Goal: Find specific page/section: Find specific page/section

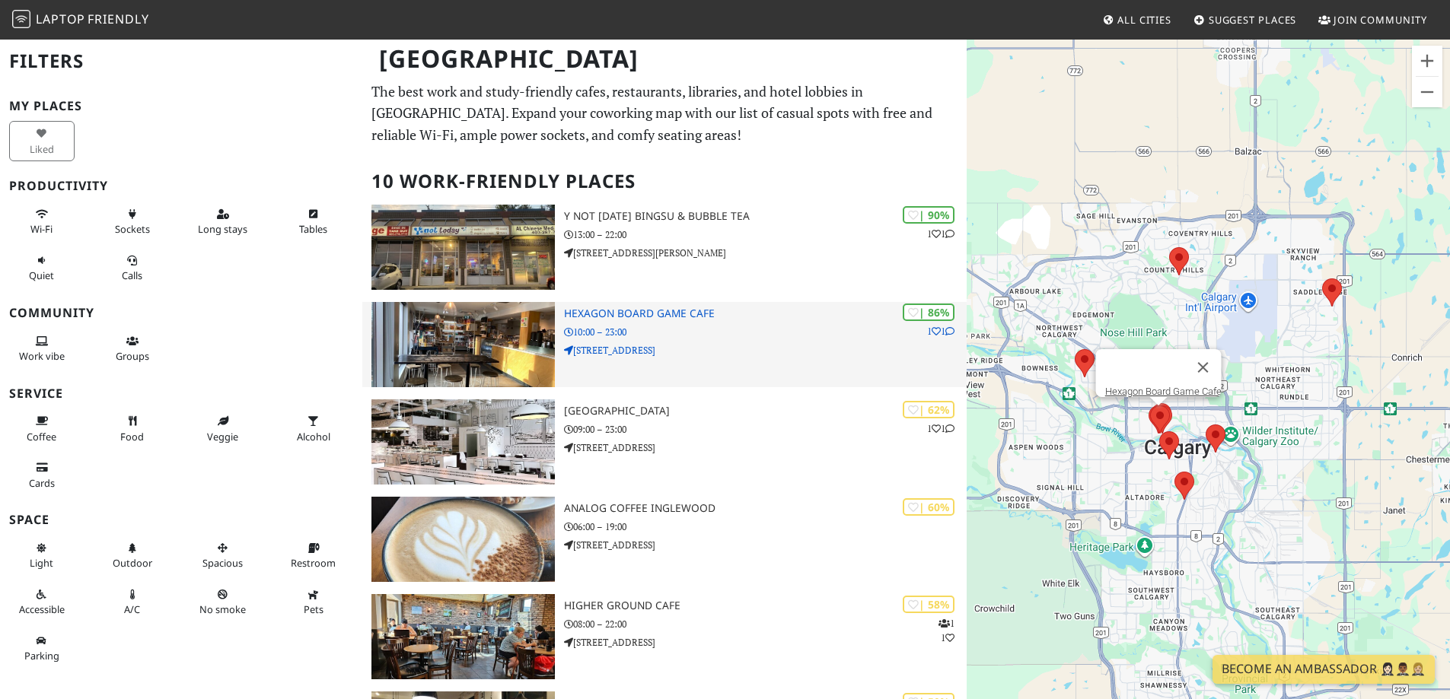
click at [480, 354] on img at bounding box center [462, 344] width 183 height 85
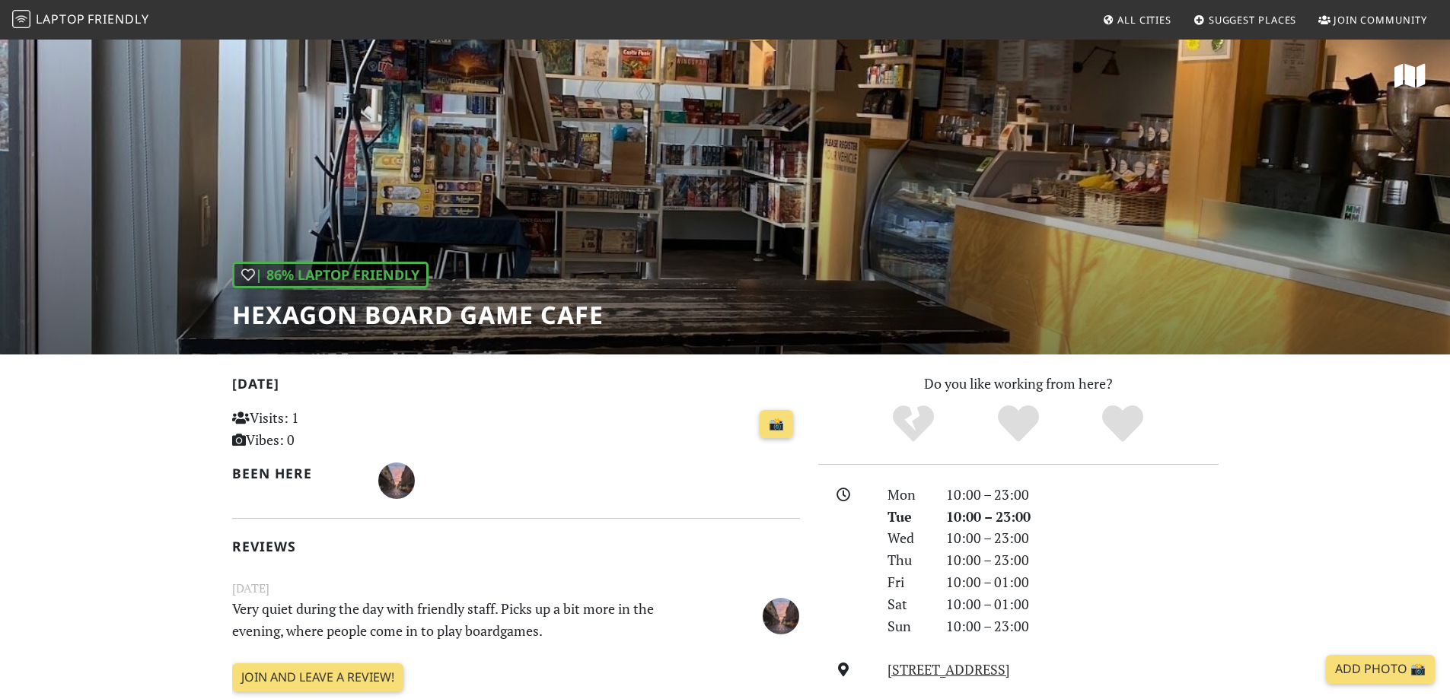
scroll to position [457, 0]
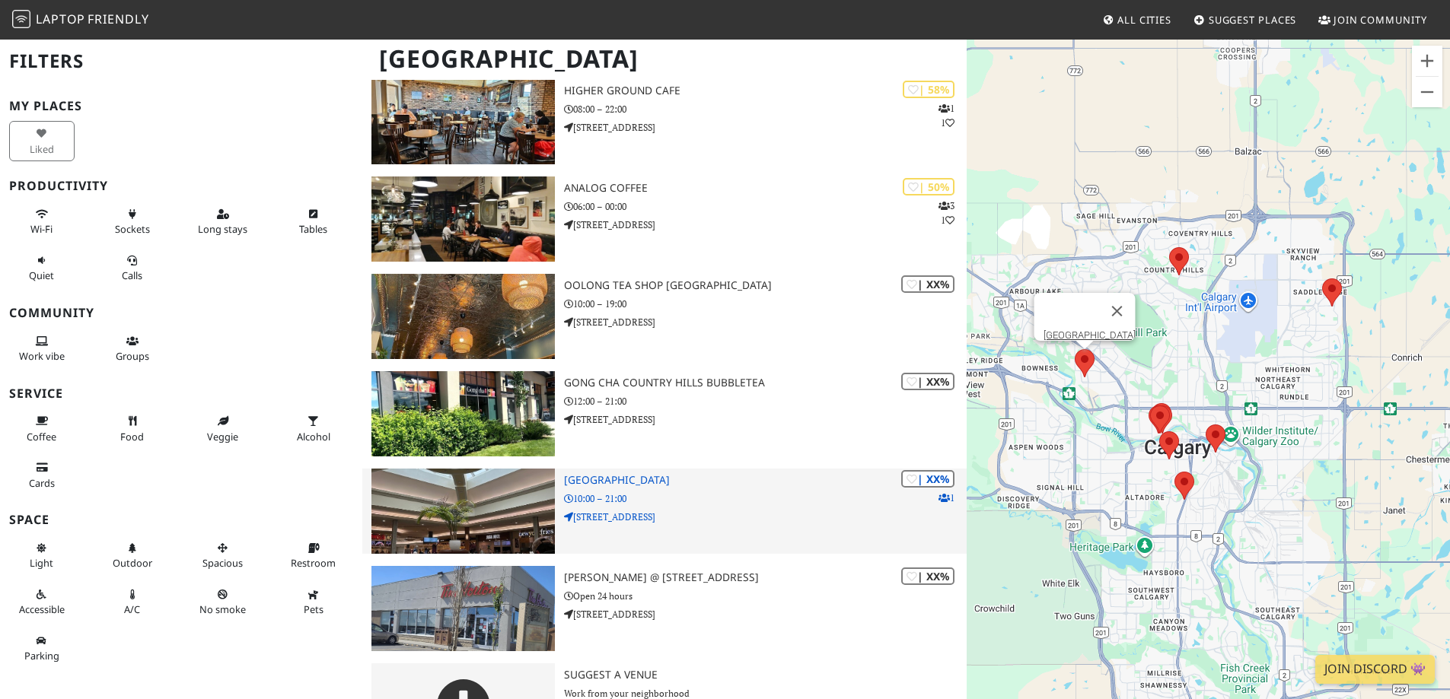
scroll to position [577, 0]
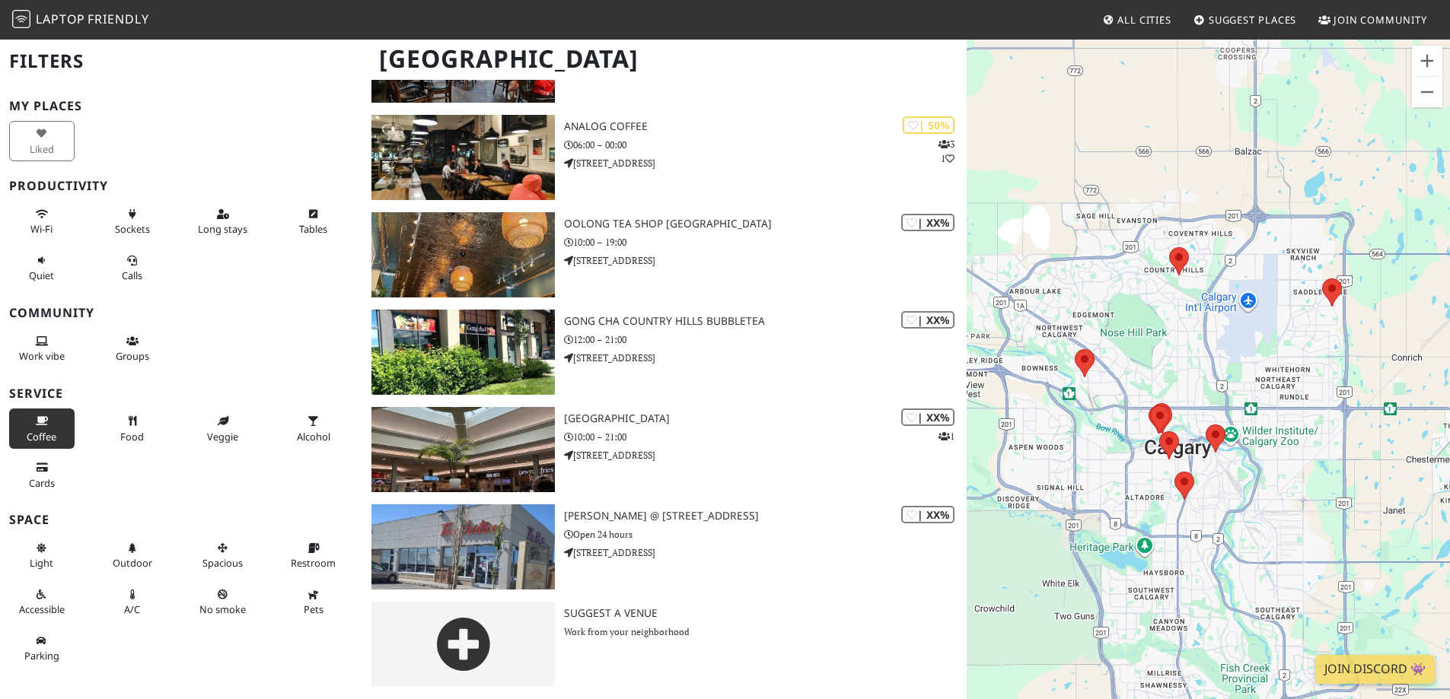
click at [40, 434] on span "Coffee" at bounding box center [42, 437] width 30 height 14
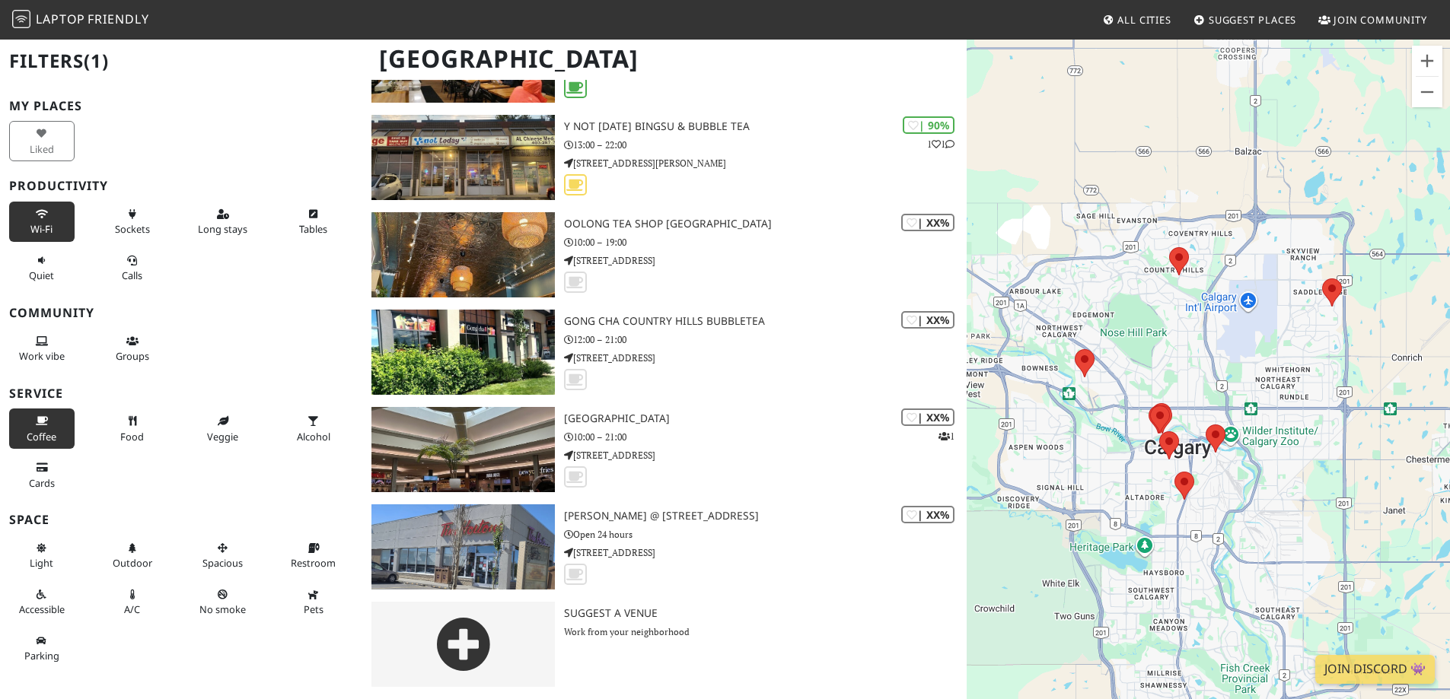
click at [44, 235] on span "Wi-Fi" at bounding box center [41, 229] width 22 height 14
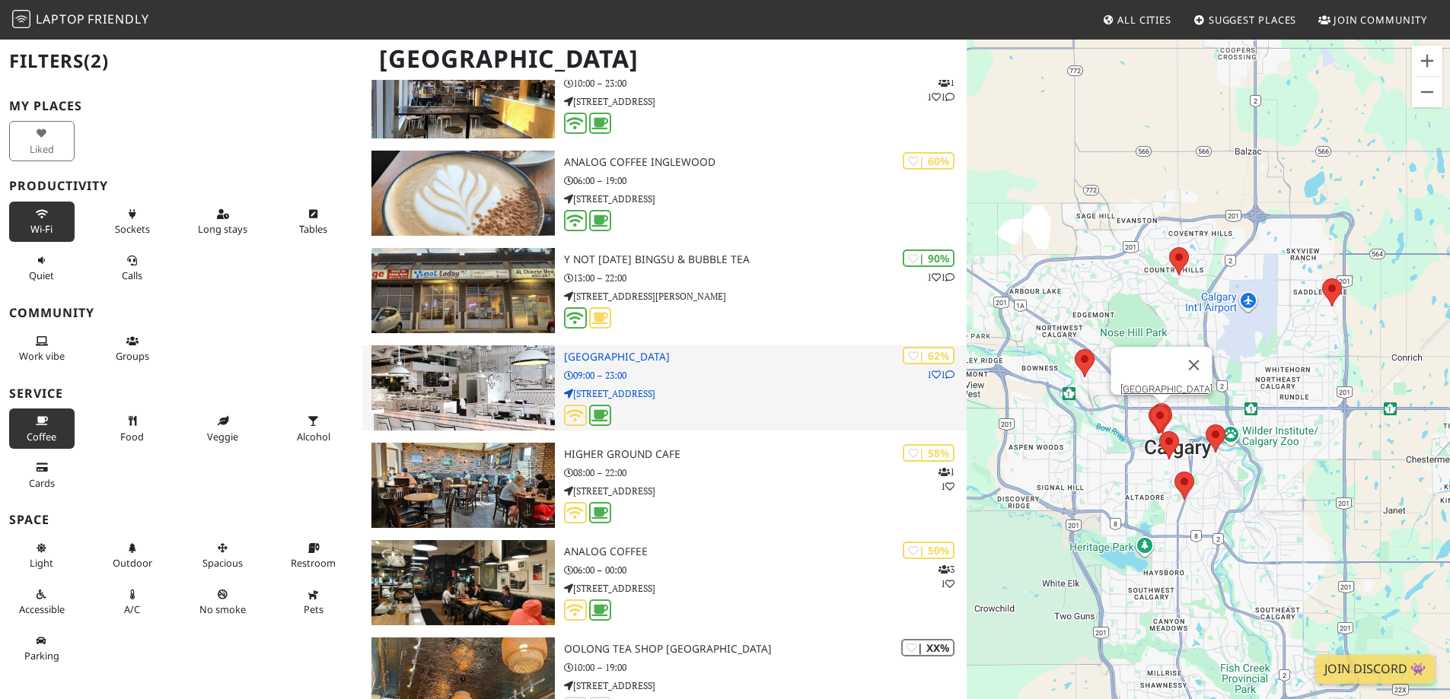
scroll to position [152, 0]
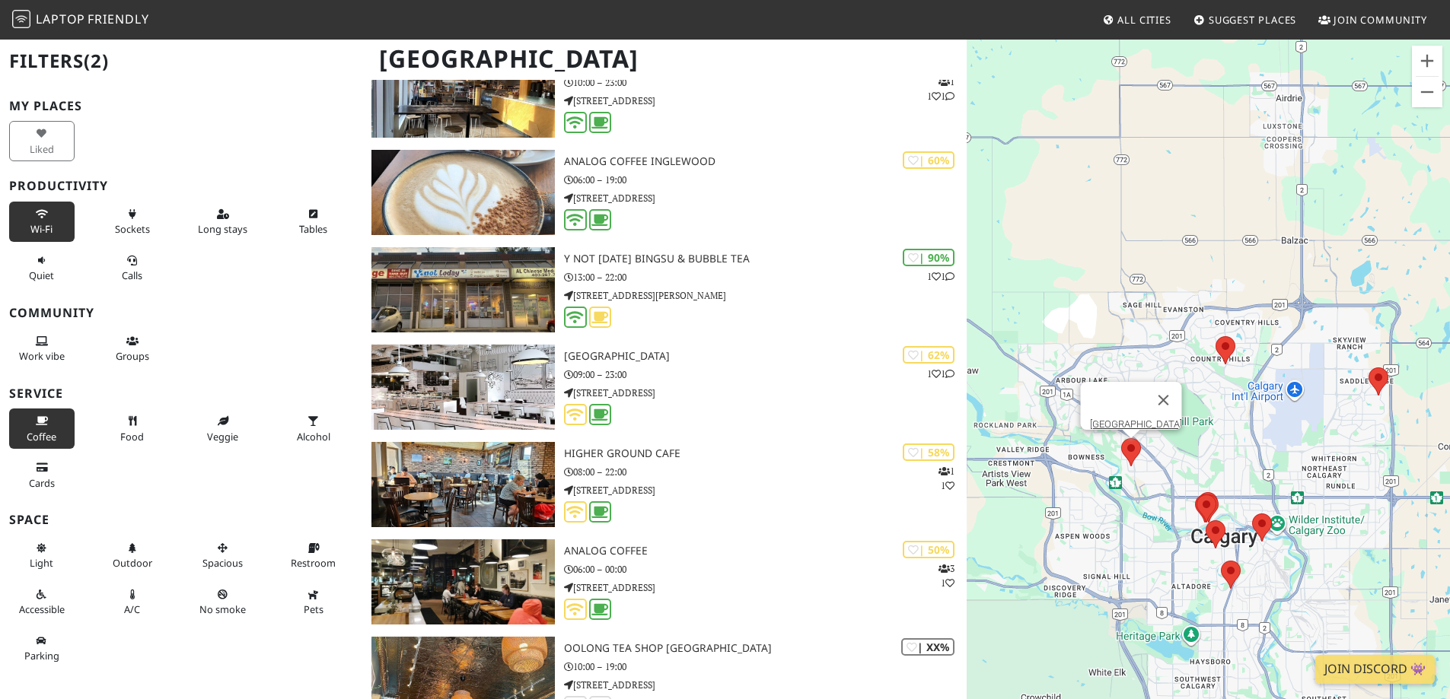
drag, startPoint x: 1087, startPoint y: 360, endPoint x: 1146, endPoint y: 470, distance: 125.3
click at [1146, 470] on img at bounding box center [1131, 452] width 32 height 40
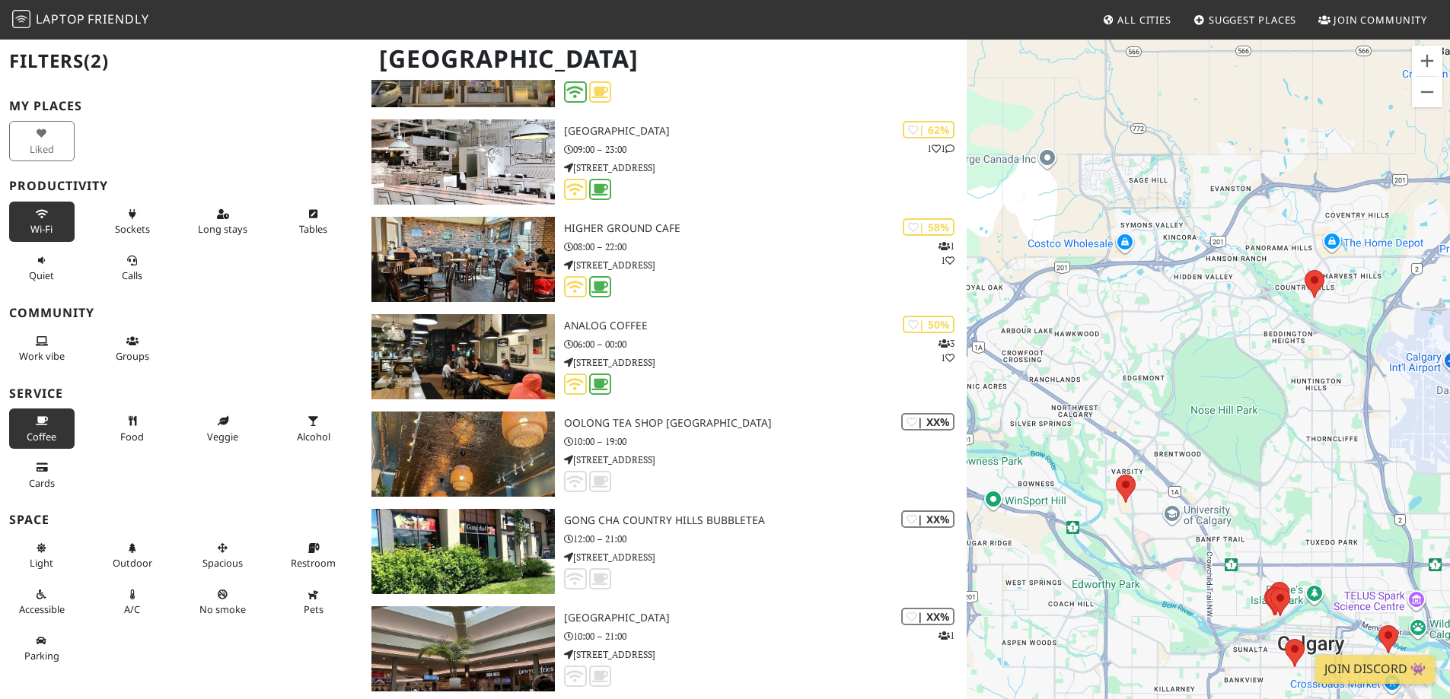
scroll to position [457, 0]
